Goal: Check status: Check status

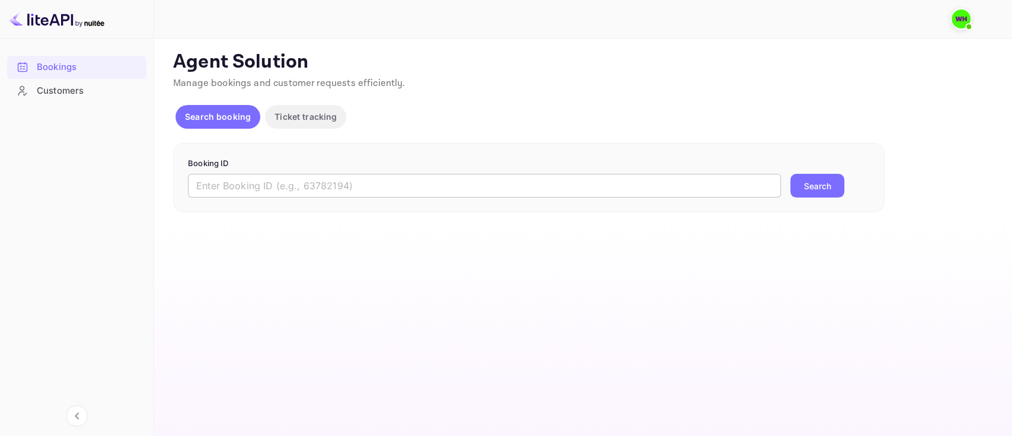
click at [320, 178] on input "text" at bounding box center [484, 186] width 593 height 24
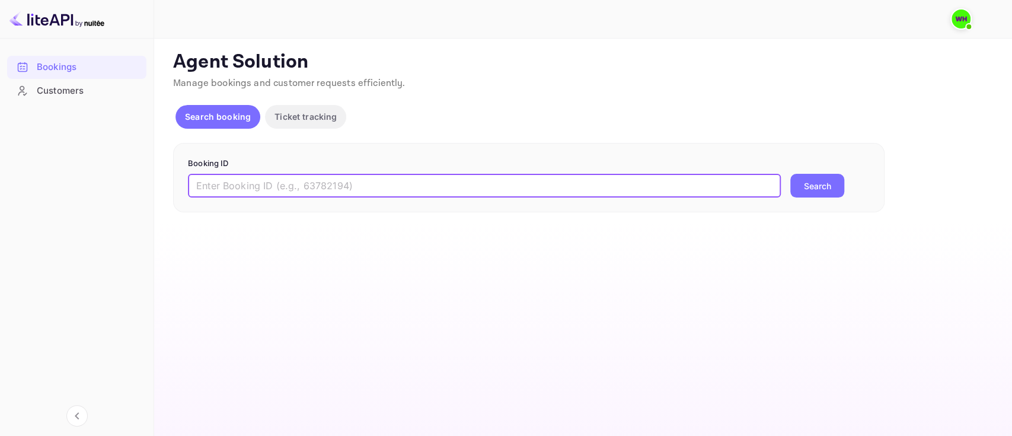
paste input "9600917"
type input "9600917"
click at [791, 174] on button "Search" at bounding box center [818, 186] width 54 height 24
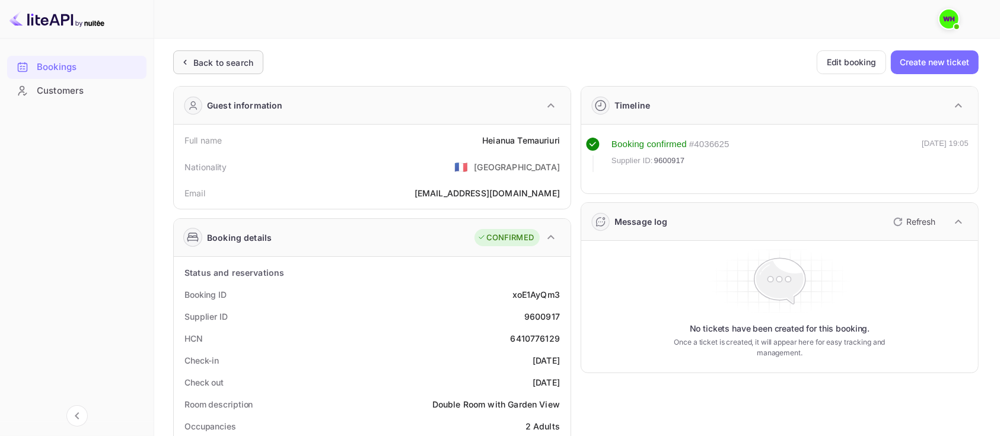
click at [192, 58] on div "Back to search" at bounding box center [216, 62] width 75 height 12
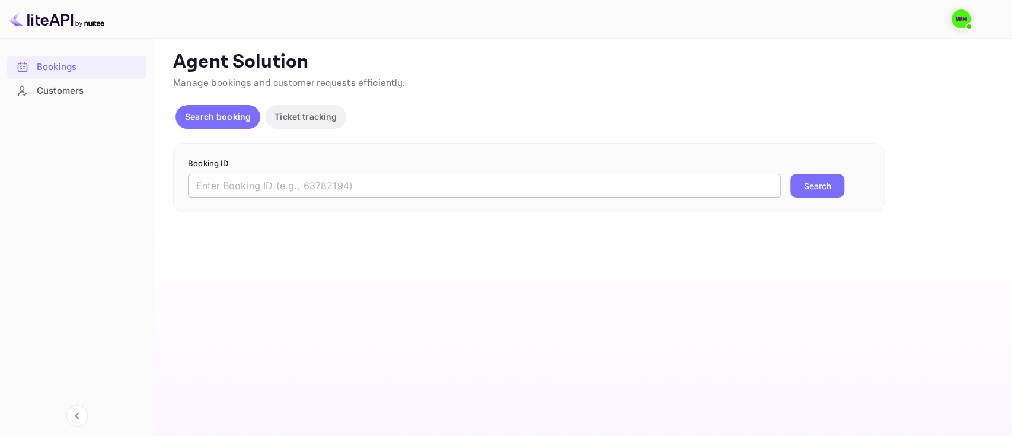
click at [539, 192] on input "text" at bounding box center [484, 186] width 593 height 24
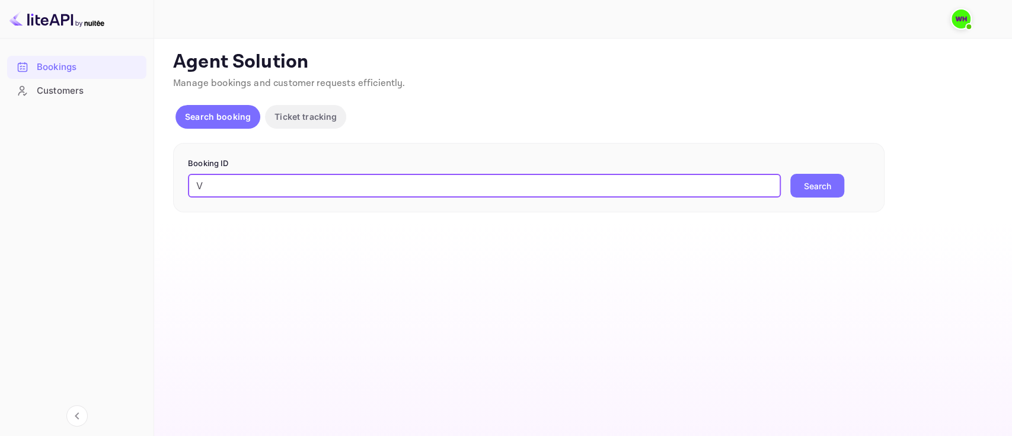
type input "V"
click at [791, 174] on button "Search" at bounding box center [818, 186] width 54 height 24
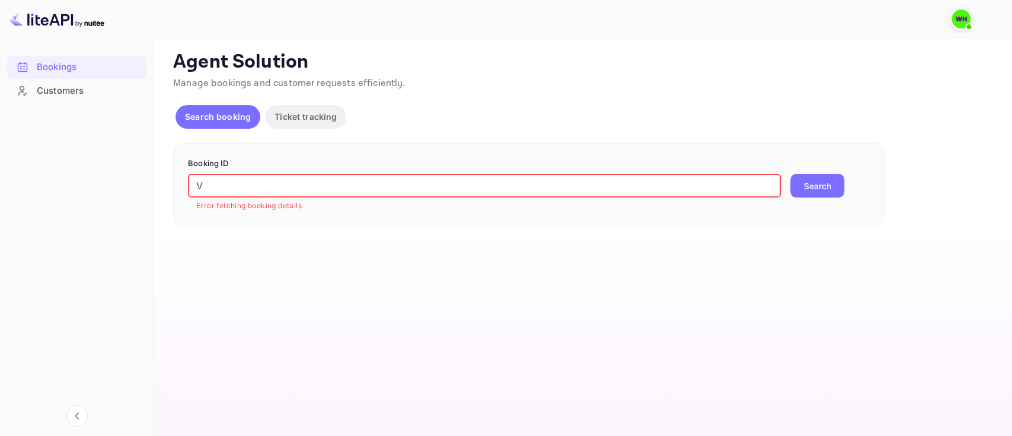
click at [539, 192] on input "V" at bounding box center [484, 186] width 593 height 24
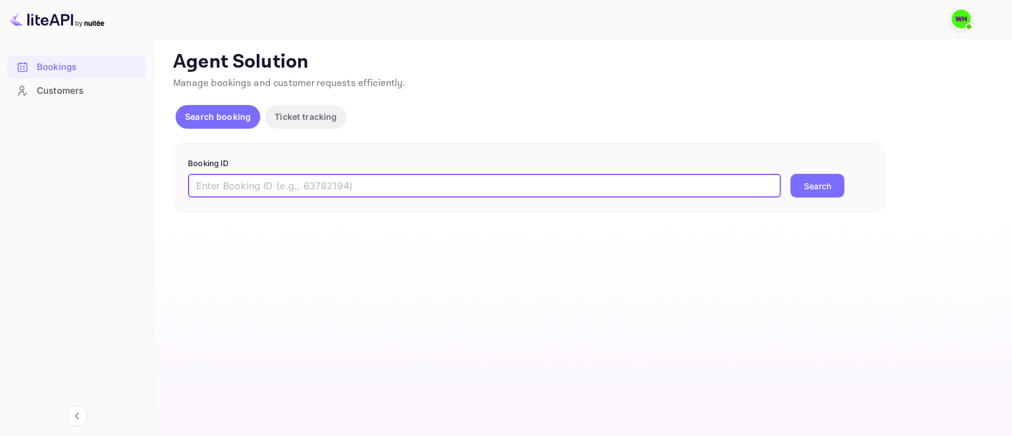
paste input "9600917"
type input "9600917"
click at [791, 174] on button "Search" at bounding box center [818, 186] width 54 height 24
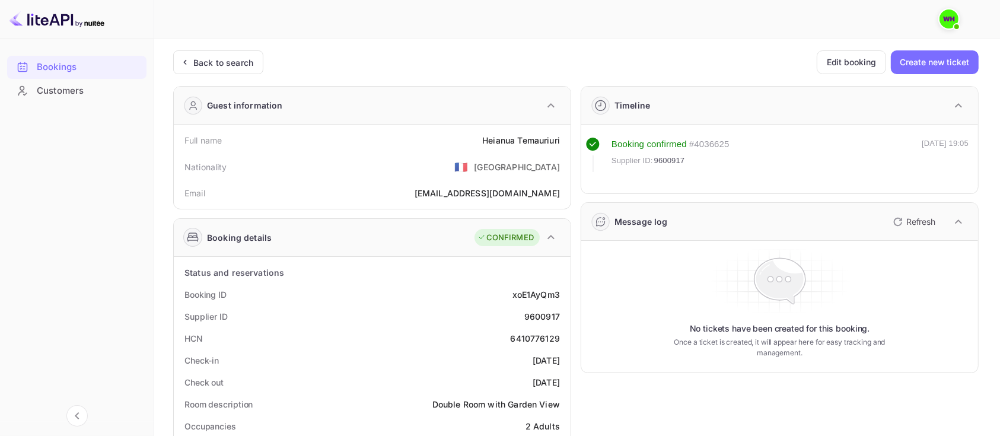
click at [129, 148] on ul "Bookings Customers" at bounding box center [76, 100] width 139 height 101
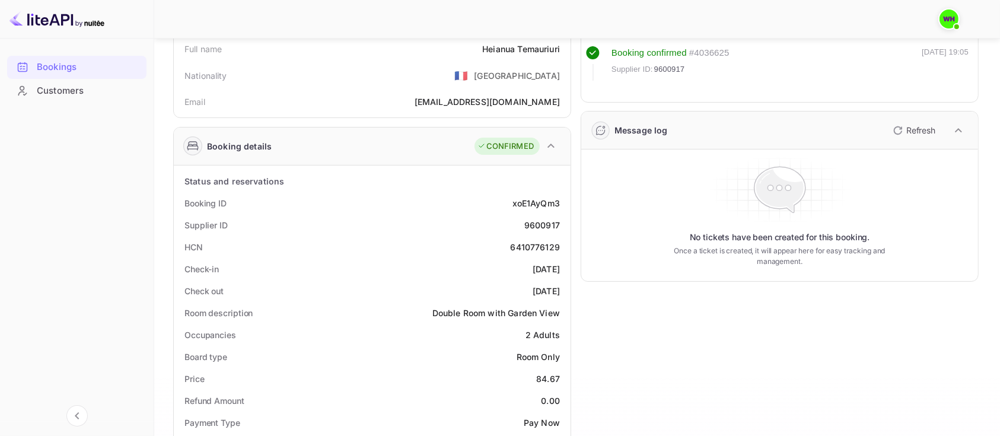
scroll to position [97, 0]
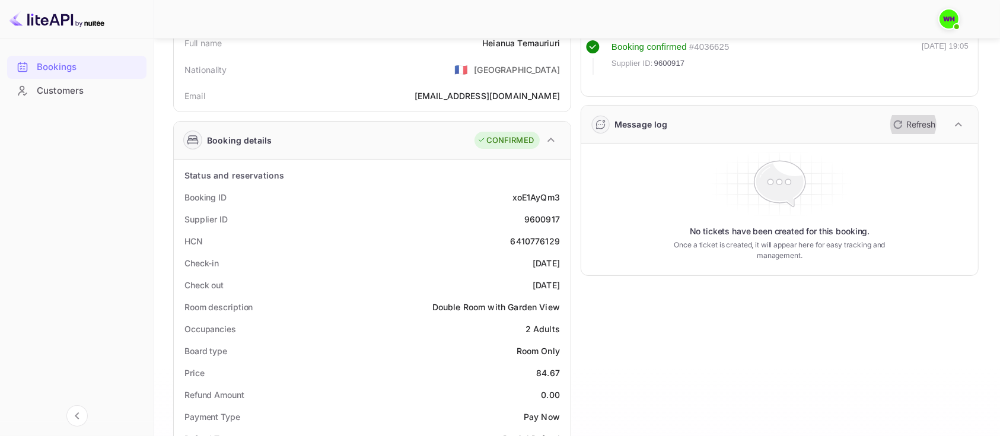
click at [909, 127] on p "Refresh" at bounding box center [920, 124] width 29 height 12
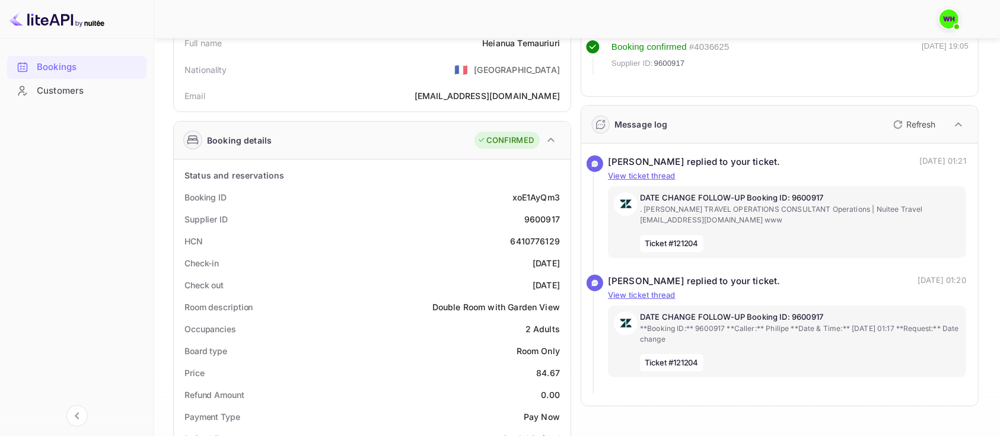
click at [909, 127] on p "Refresh" at bounding box center [920, 124] width 29 height 12
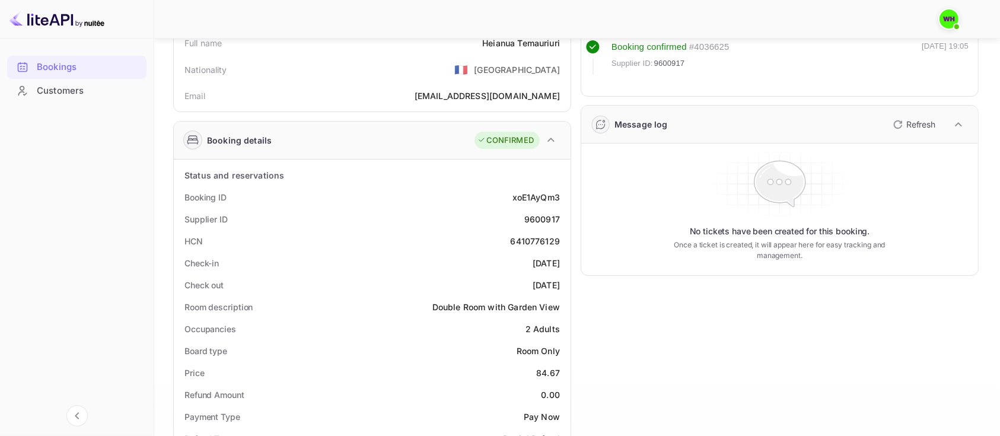
click at [909, 127] on p "Refresh" at bounding box center [920, 124] width 29 height 12
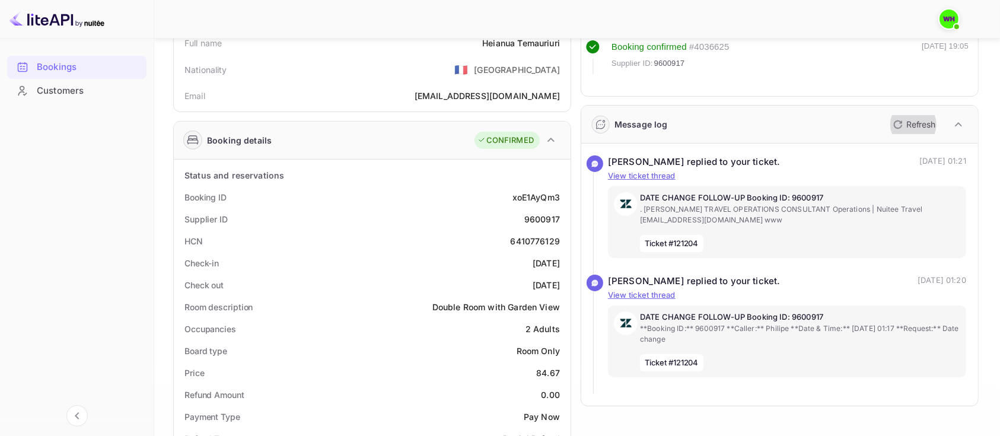
click at [909, 127] on p "Refresh" at bounding box center [920, 124] width 29 height 12
